Goal: Find specific page/section: Find specific page/section

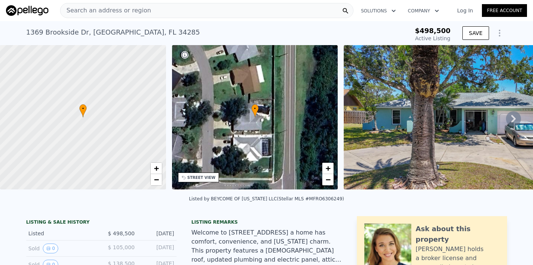
click at [157, 11] on div "Search an address or region" at bounding box center [206, 10] width 293 height 15
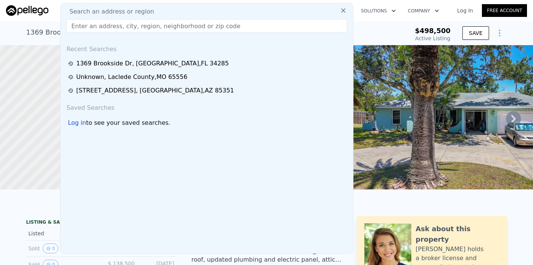
type input "3"
type input "2163"
type input "16852"
checkbox input "false"
checkbox input "true"
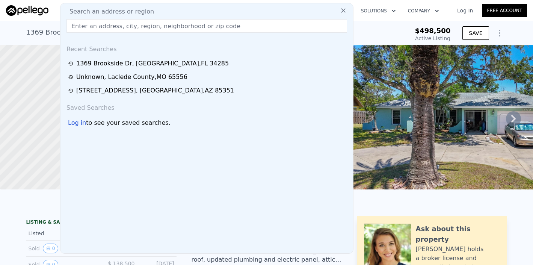
type input "$ 506,000"
type input "$ 359,909"
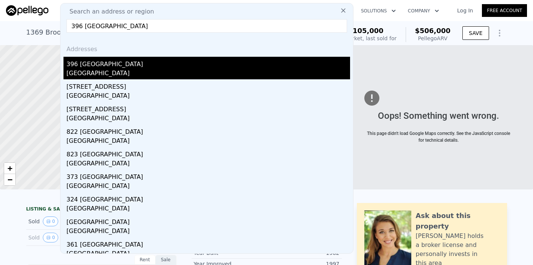
type input "396 [GEOGRAPHIC_DATA]"
click at [113, 66] on div "396 [GEOGRAPHIC_DATA]" at bounding box center [208, 63] width 284 height 12
